Goal: Task Accomplishment & Management: Manage account settings

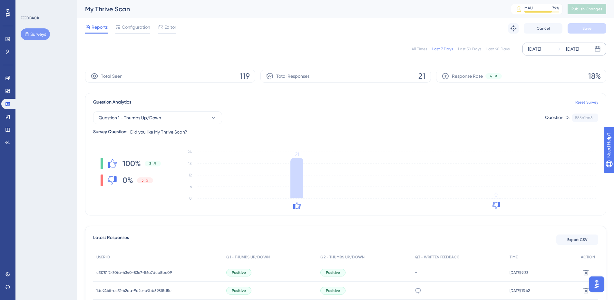
click at [542, 51] on div "Oct 09 2025" at bounding box center [534, 49] width 13 height 8
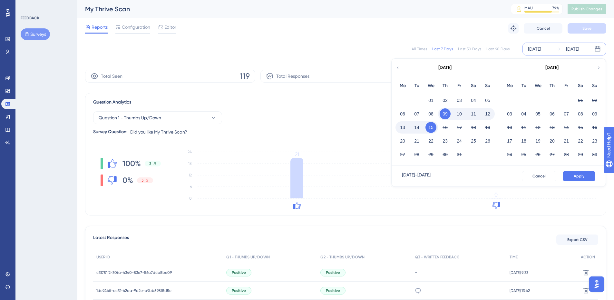
click at [419, 45] on div "All Times Last 7 Days Last 30 Days Last 90 Days Oct 09 2025 Oct 15 2025 October…" at bounding box center [346, 49] width 522 height 13
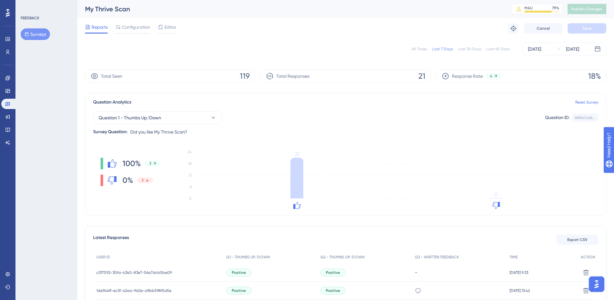
click at [419, 47] on div "All Times" at bounding box center [419, 48] width 15 height 5
click at [416, 48] on div "All Times" at bounding box center [419, 48] width 15 height 5
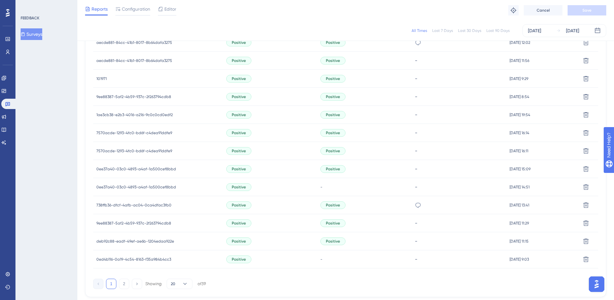
scroll to position [384, 0]
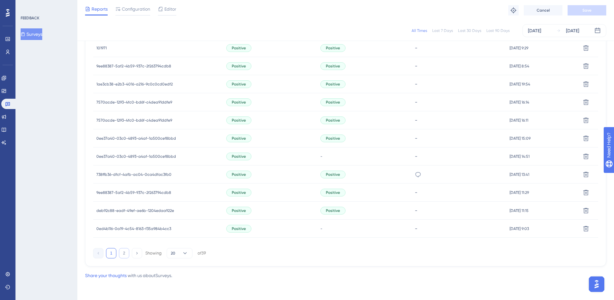
click at [126, 254] on button "2" at bounding box center [124, 253] width 10 height 10
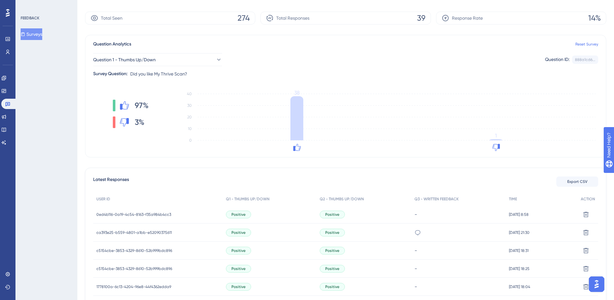
scroll to position [0, 0]
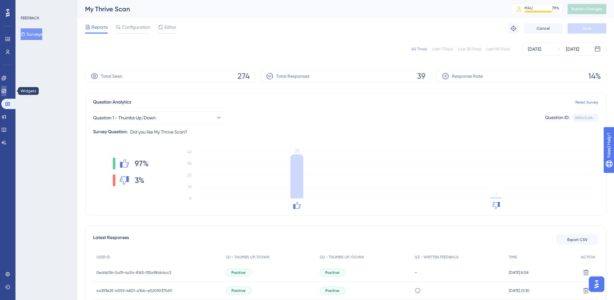
click at [6, 90] on link at bounding box center [3, 91] width 5 height 10
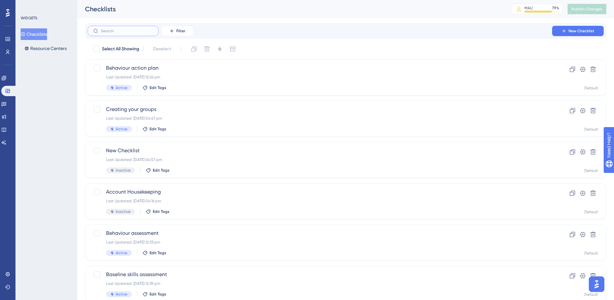
click at [120, 33] on label at bounding box center [123, 31] width 71 height 10
click at [120, 33] on input "text" at bounding box center [127, 31] width 52 height 5
type input "ye"
checkbox input "true"
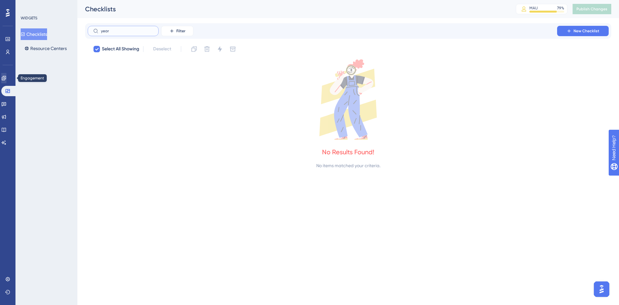
type input "year"
click at [5, 76] on icon at bounding box center [3, 77] width 5 height 5
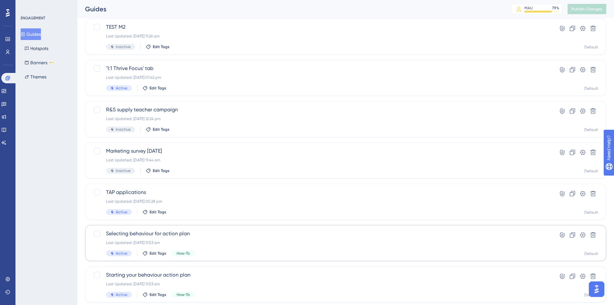
scroll to position [97, 0]
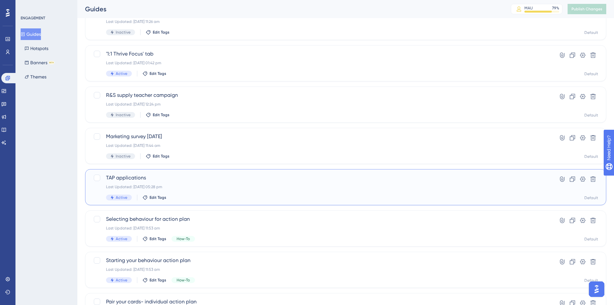
click at [157, 176] on span "TAP applications" at bounding box center [320, 178] width 428 height 8
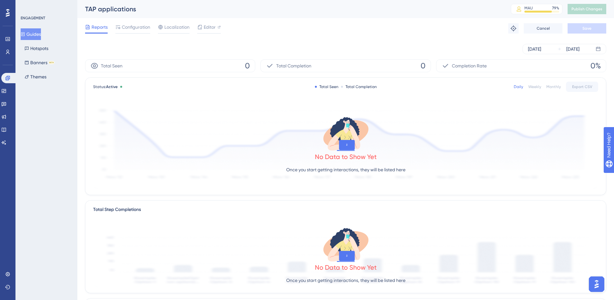
click at [137, 22] on div "Reports Configuration Localization Editor Troubleshoot Cancel Save" at bounding box center [346, 28] width 522 height 21
drag, startPoint x: 137, startPoint y: 27, endPoint x: 153, endPoint y: 31, distance: 16.3
click at [137, 28] on span "Configuration" at bounding box center [136, 27] width 28 height 8
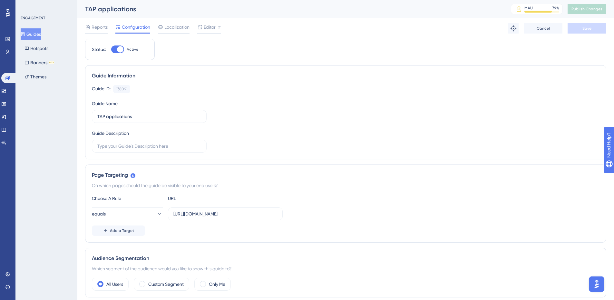
click at [116, 48] on div at bounding box center [117, 49] width 13 height 8
click at [111, 49] on input "Active" at bounding box center [111, 49] width 0 height 0
checkbox input "false"
click at [31, 35] on button "Guides" at bounding box center [31, 34] width 20 height 12
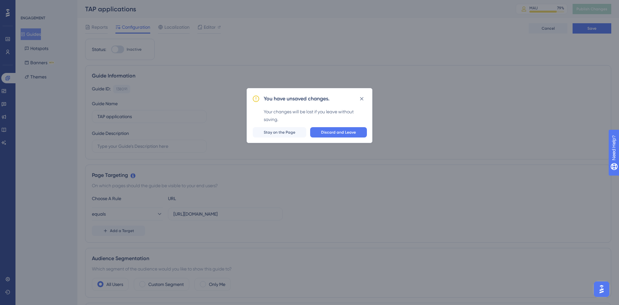
click at [363, 95] on icon at bounding box center [362, 98] width 6 height 6
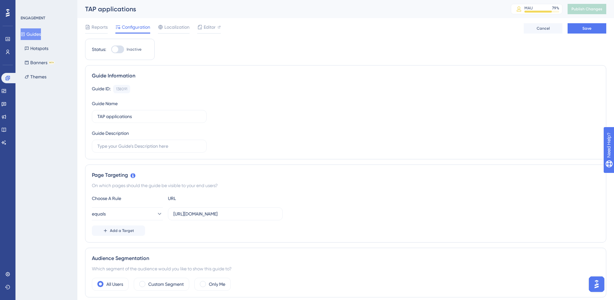
click at [596, 23] on div "Reports Configuration Localization Editor Cancel Save" at bounding box center [346, 28] width 522 height 21
click at [582, 29] on button "Save" at bounding box center [587, 28] width 39 height 10
click at [99, 27] on span "Reports" at bounding box center [100, 27] width 16 height 8
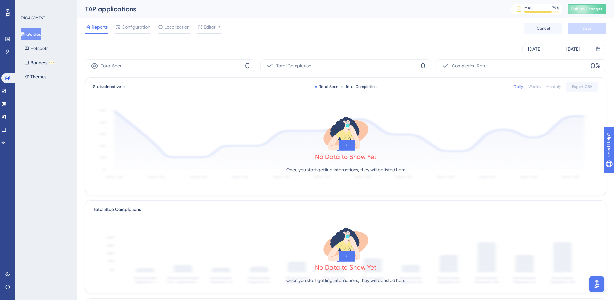
click at [29, 37] on button "Guides" at bounding box center [31, 34] width 20 height 12
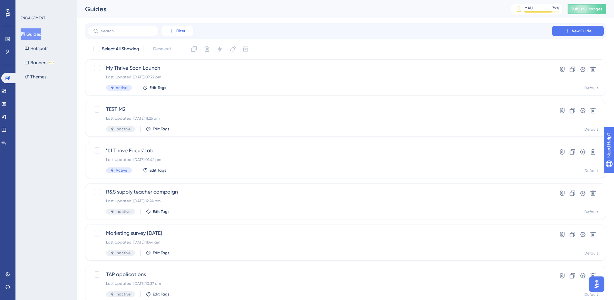
click at [170, 31] on icon at bounding box center [171, 30] width 5 height 5
click at [175, 88] on span "Status" at bounding box center [177, 88] width 13 height 8
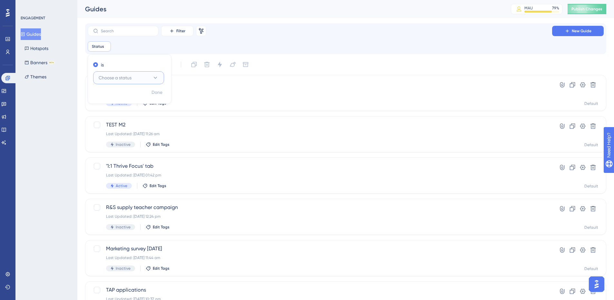
click at [122, 79] on span "Choose a status" at bounding box center [115, 78] width 33 height 8
click at [115, 97] on span "Active" at bounding box center [109, 98] width 13 height 8
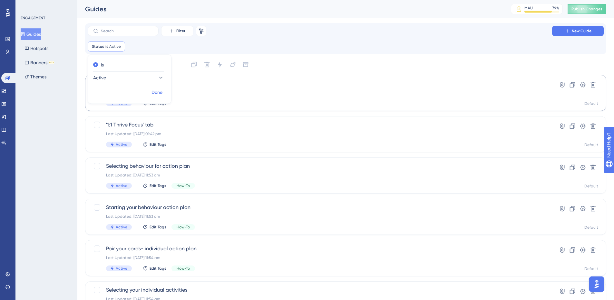
click at [160, 88] on button "Done" at bounding box center [157, 93] width 18 height 12
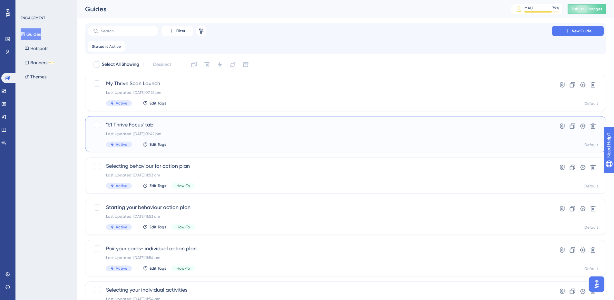
click at [148, 126] on span "'1:1 Thrive Focus' tab" at bounding box center [320, 125] width 428 height 8
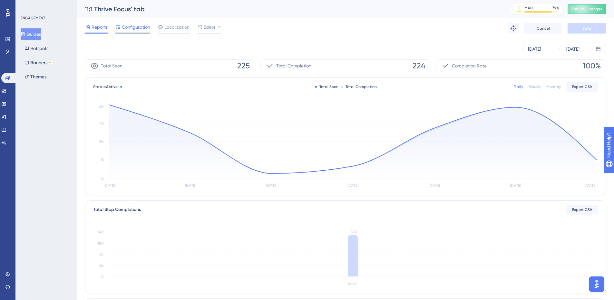
click at [138, 29] on span "Configuration" at bounding box center [136, 27] width 28 height 8
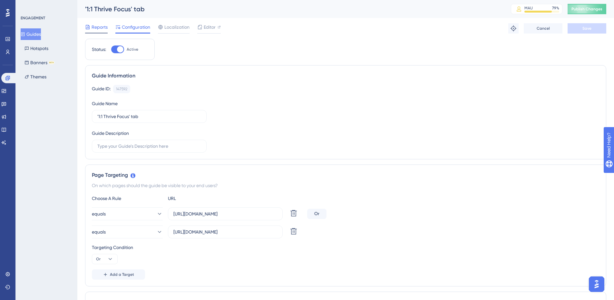
click at [99, 28] on span "Reports" at bounding box center [100, 27] width 16 height 8
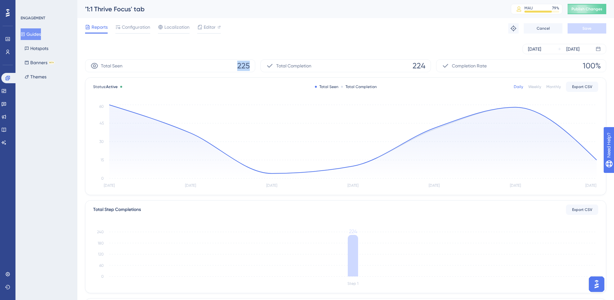
drag, startPoint x: 234, startPoint y: 65, endPoint x: 254, endPoint y: 63, distance: 20.0
click at [254, 63] on div "Total Seen 225" at bounding box center [170, 65] width 170 height 13
click at [531, 51] on div "Oct 09 2025" at bounding box center [534, 49] width 13 height 8
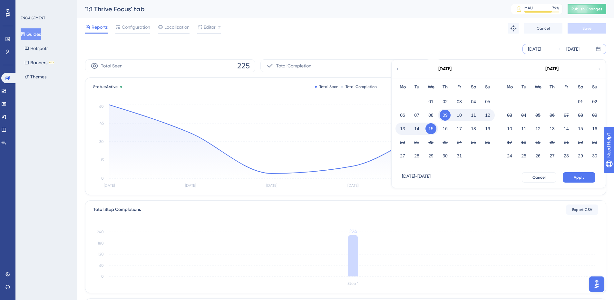
click at [531, 47] on div "Oct 09 2025" at bounding box center [534, 49] width 13 height 8
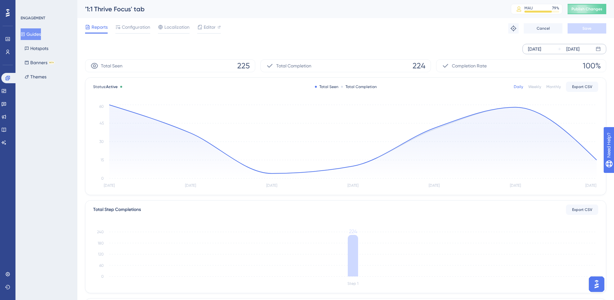
click at [531, 47] on div "Oct 09 2025" at bounding box center [534, 49] width 13 height 8
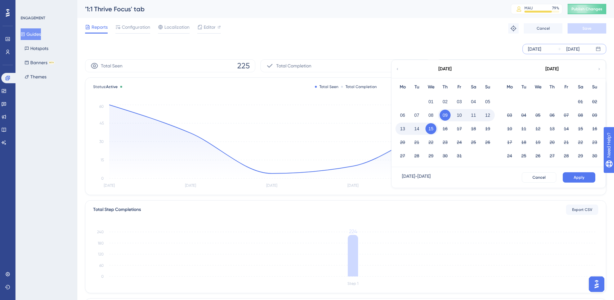
click at [397, 70] on icon at bounding box center [398, 69] width 4 height 6
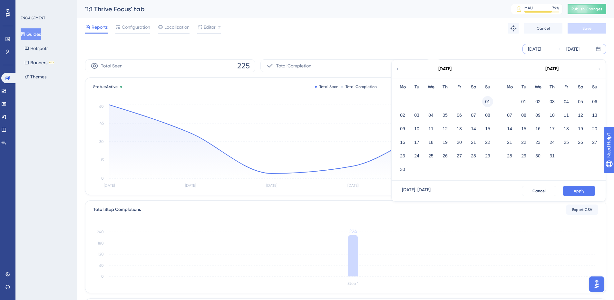
click at [489, 100] on button "01" at bounding box center [487, 101] width 11 height 11
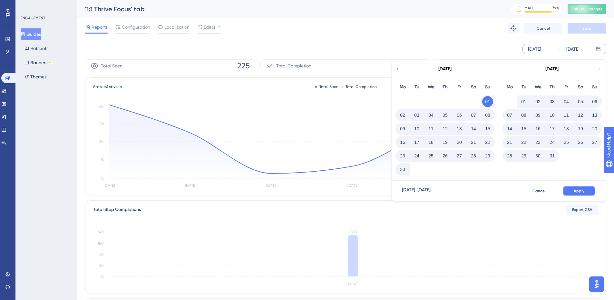
click at [570, 191] on button "Apply" at bounding box center [579, 191] width 33 height 10
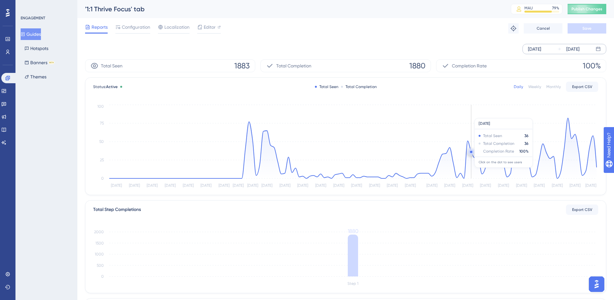
drag, startPoint x: 570, startPoint y: 120, endPoint x: 467, endPoint y: 173, distance: 115.4
click at [29, 34] on button "Guides" at bounding box center [31, 34] width 20 height 12
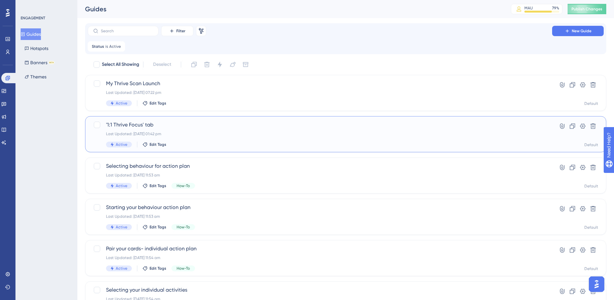
click at [117, 126] on span "'1:1 Thrive Focus' tab" at bounding box center [320, 125] width 428 height 8
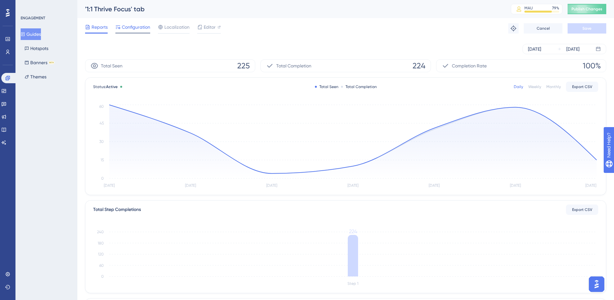
click at [139, 26] on span "Configuration" at bounding box center [136, 27] width 28 height 8
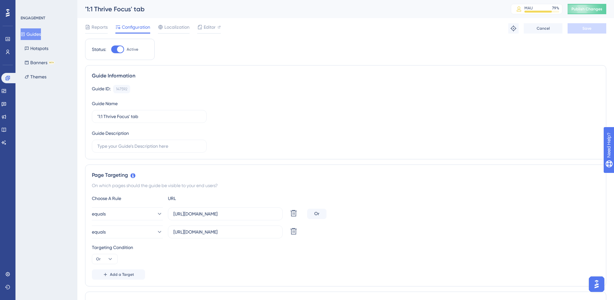
click at [115, 48] on div at bounding box center [117, 49] width 13 height 8
click at [111, 49] on input "Active" at bounding box center [111, 49] width 0 height 0
checkbox input "false"
click at [583, 25] on button "Save" at bounding box center [587, 28] width 39 height 10
click at [34, 35] on button "Guides" at bounding box center [31, 34] width 20 height 12
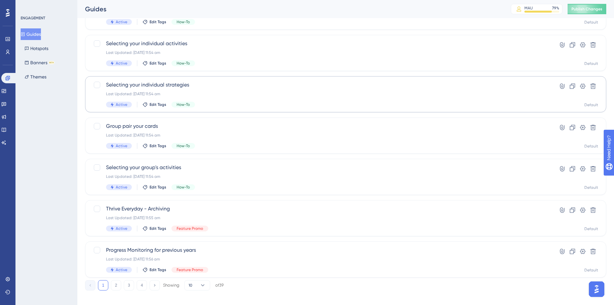
scroll to position [211, 0]
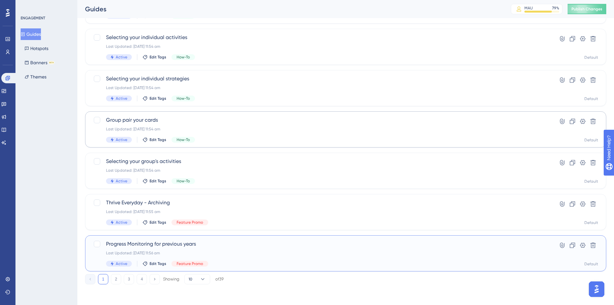
drag, startPoint x: 97, startPoint y: 243, endPoint x: 128, endPoint y: 136, distance: 110.8
click at [97, 243] on div at bounding box center [97, 244] width 6 height 6
checkbox input "true"
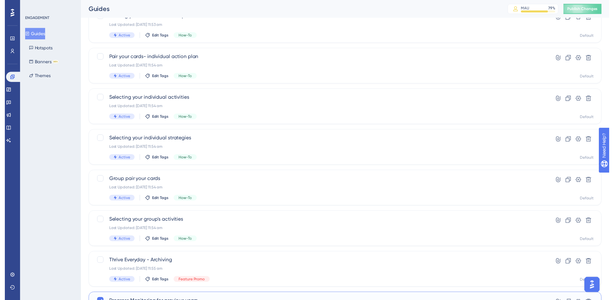
scroll to position [0, 0]
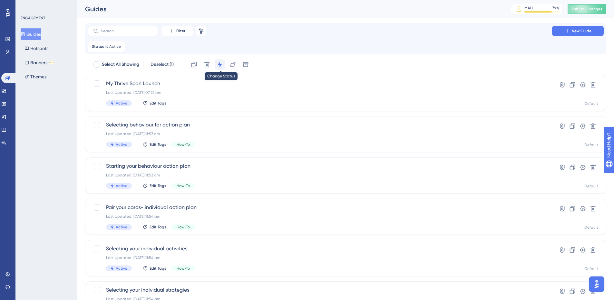
click at [223, 64] on icon at bounding box center [220, 64] width 6 height 6
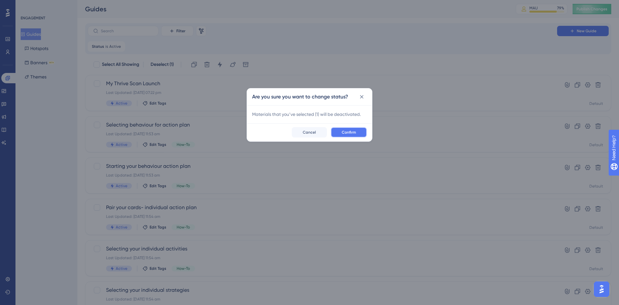
click at [351, 134] on span "Confirm" at bounding box center [349, 132] width 14 height 5
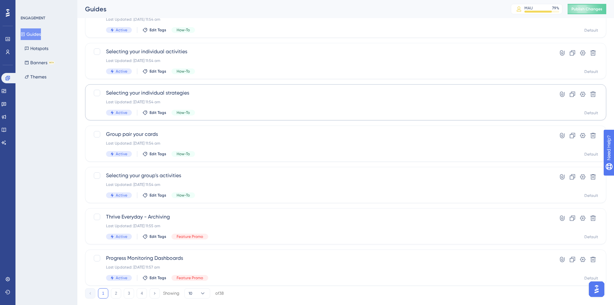
scroll to position [211, 0]
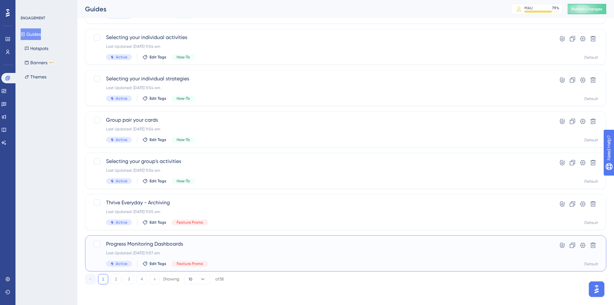
click at [147, 242] on span "Progress Monitoring Dashboards" at bounding box center [320, 244] width 428 height 8
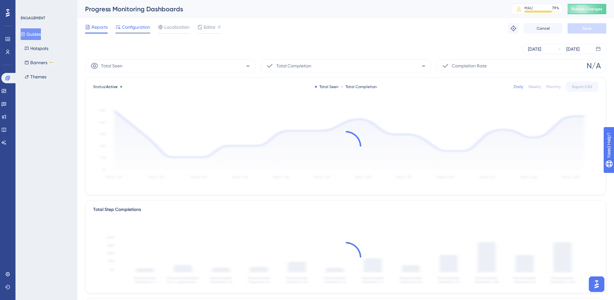
click at [137, 24] on span "Configuration" at bounding box center [136, 27] width 28 height 8
